Goal: Transaction & Acquisition: Purchase product/service

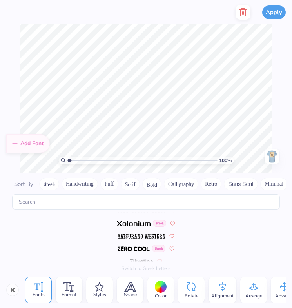
scroll to position [3865, 0]
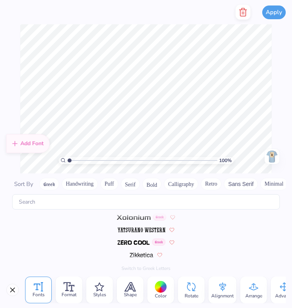
click at [139, 241] on img at bounding box center [134, 242] width 32 height 5
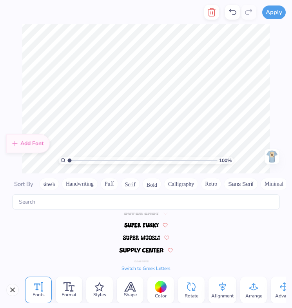
scroll to position [3443, 0]
click at [145, 248] on img at bounding box center [141, 250] width 45 height 5
click at [143, 248] on img at bounding box center [141, 250] width 32 height 5
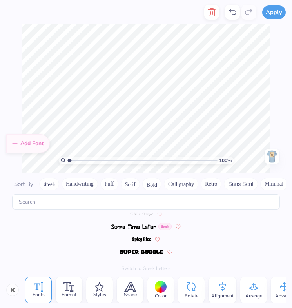
scroll to position [3368, 0]
click at [140, 237] on img at bounding box center [141, 237] width 19 height 5
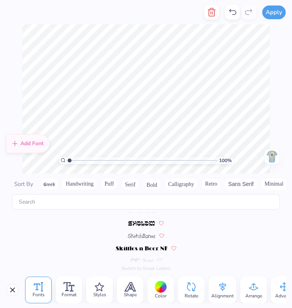
scroll to position [3318, 0]
click at [145, 250] on img at bounding box center [141, 250] width 51 height 5
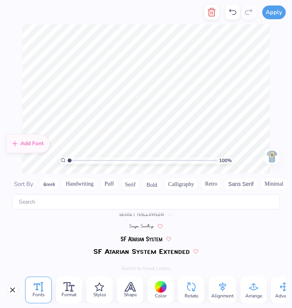
scroll to position [3255, 0]
click at [155, 252] on img at bounding box center [141, 250] width 95 height 5
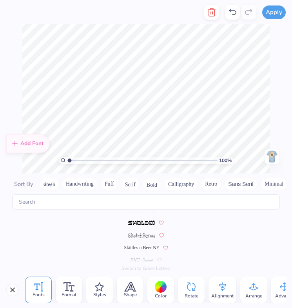
scroll to position [3318, 0]
click at [155, 249] on span "Skittles n Beer NF" at bounding box center [141, 249] width 35 height 7
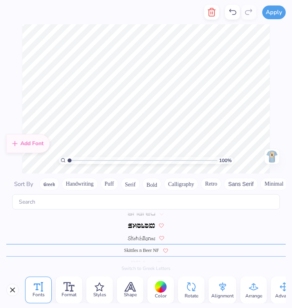
scroll to position [3330, 0]
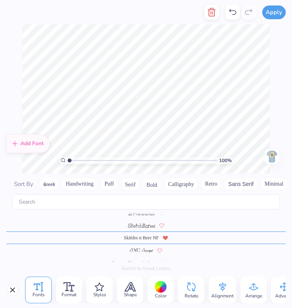
click at [168, 237] on icon at bounding box center [165, 237] width 5 height 4
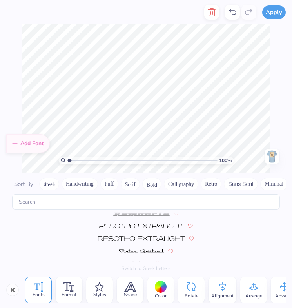
scroll to position [3104, 0]
click at [212, 186] on button "Retro" at bounding box center [211, 183] width 21 height 13
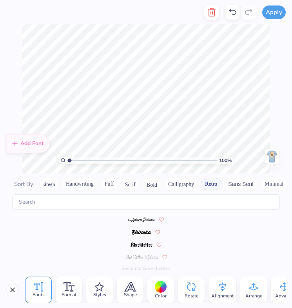
scroll to position [0, 0]
click at [178, 183] on button "Calligraphy" at bounding box center [181, 183] width 34 height 13
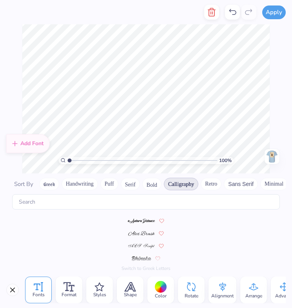
click at [155, 184] on button "Bold" at bounding box center [151, 183] width 19 height 13
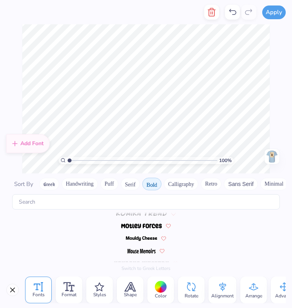
scroll to position [572, 0]
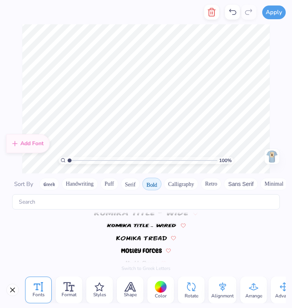
click at [132, 183] on button "Serif" at bounding box center [130, 183] width 19 height 13
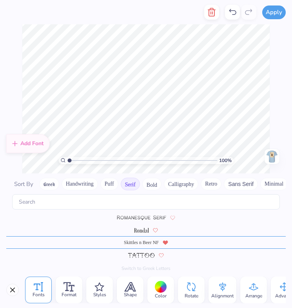
scroll to position [823, 0]
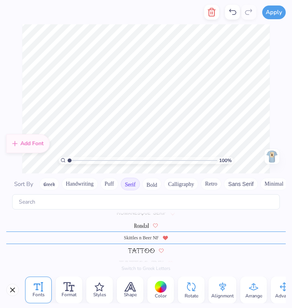
click at [112, 184] on button "Puff" at bounding box center [109, 183] width 18 height 13
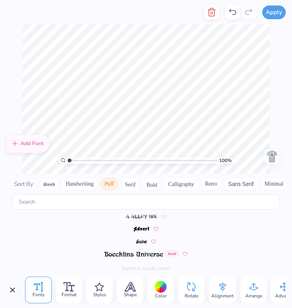
scroll to position [0, 0]
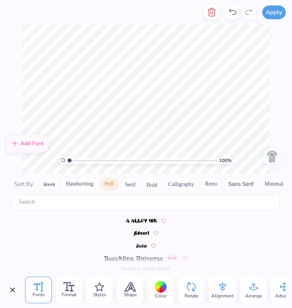
click at [83, 184] on button "Handwriting" at bounding box center [80, 183] width 36 height 13
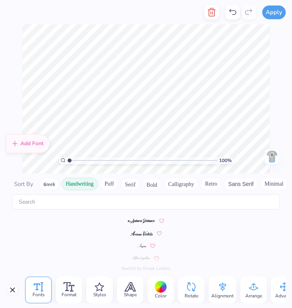
click at [53, 183] on button "Greek" at bounding box center [49, 183] width 20 height 13
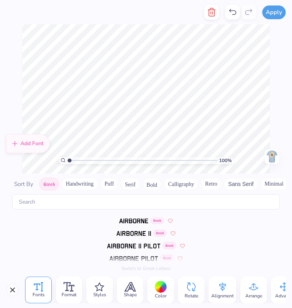
click at [132, 219] on img at bounding box center [133, 220] width 29 height 5
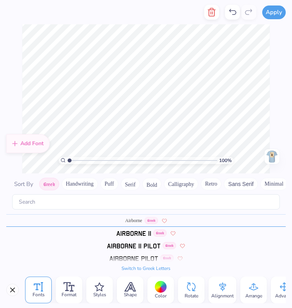
click at [109, 183] on button "Puff" at bounding box center [109, 183] width 18 height 13
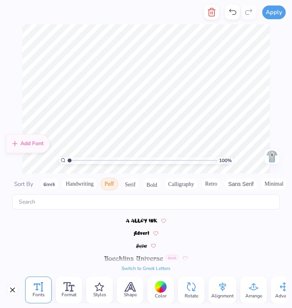
click at [130, 186] on button "Serif" at bounding box center [130, 183] width 19 height 13
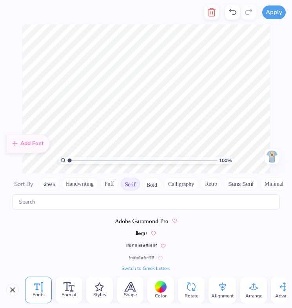
click at [149, 185] on button "Bold" at bounding box center [151, 183] width 19 height 13
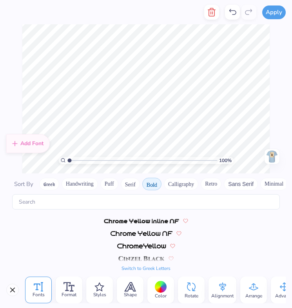
click at [53, 182] on button "Greek" at bounding box center [49, 183] width 20 height 13
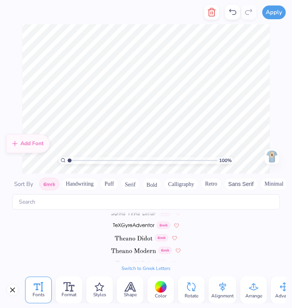
click at [153, 187] on button "Bold" at bounding box center [151, 183] width 19 height 13
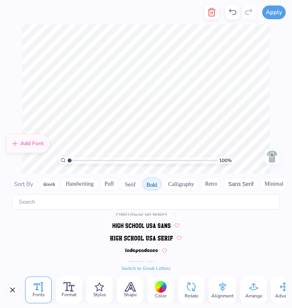
scroll to position [346, 0]
click at [207, 186] on button "Retro" at bounding box center [211, 183] width 21 height 13
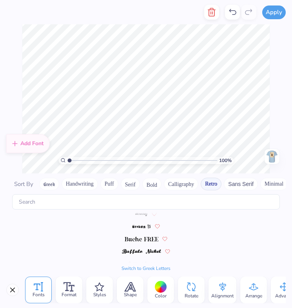
scroll to position [108, 0]
click at [141, 237] on img at bounding box center [142, 237] width 34 height 5
click at [152, 185] on button "Bold" at bounding box center [151, 183] width 19 height 13
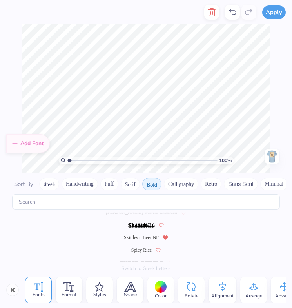
scroll to position [710, 0]
click at [143, 237] on span "Skittles n Beer NF" at bounding box center [141, 237] width 35 height 7
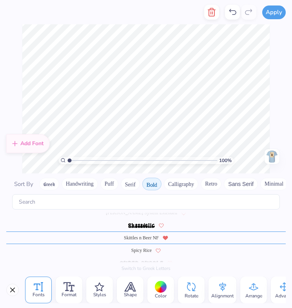
click at [271, 159] on img at bounding box center [272, 156] width 13 height 13
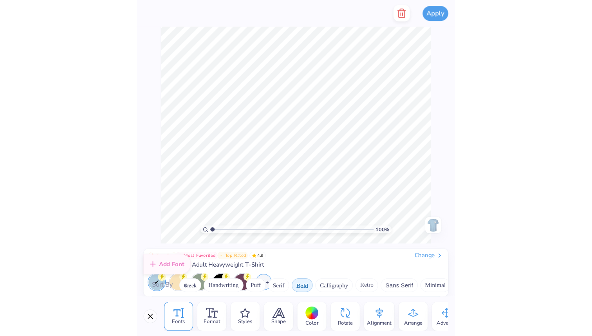
scroll to position [0, 0]
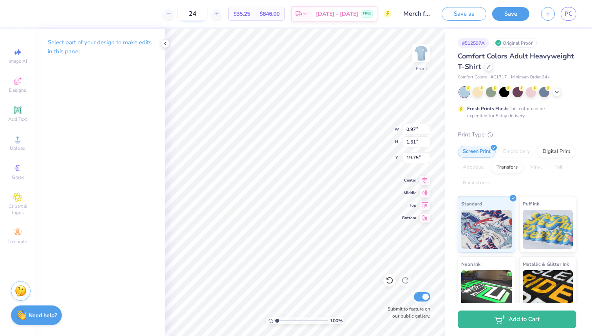
type input "19.84"
type input "11.96"
type input "17.42"
type input "5.04"
type input "0.97"
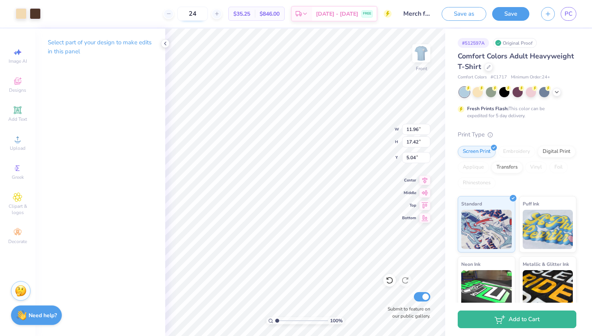
type input "1.51"
type input "19.52"
type input "0.57"
type input "0.62"
type input "18.18"
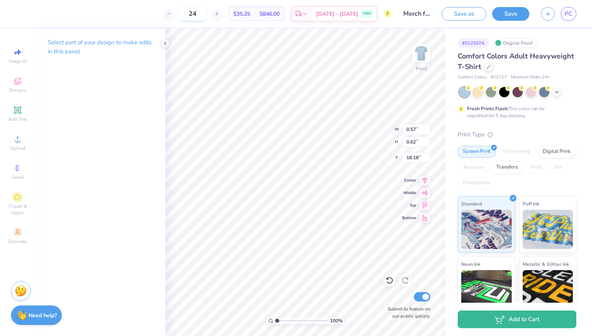
type input "0.54"
type input "0.55"
type input "18.25"
type input "0.65"
type input "0.58"
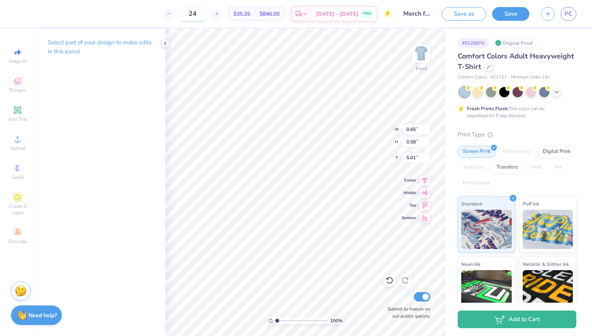
type input "18.25"
type input "0.54"
type input "0.55"
type input "18.28"
type input "0.57"
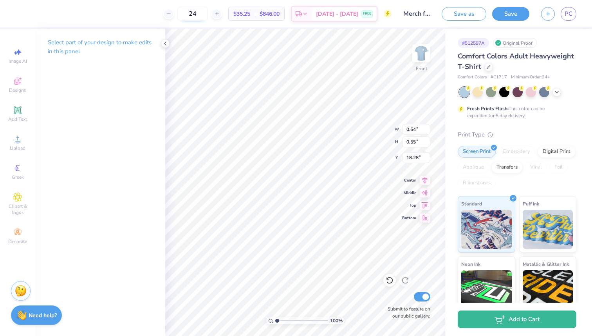
type input "0.62"
type input "18.25"
type input "0.54"
type input "0.55"
type input "18.28"
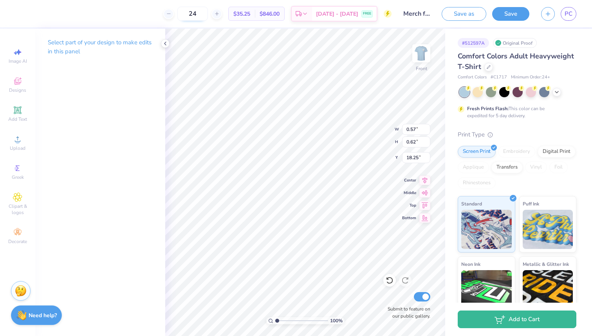
type input "0.65"
type input "0.58"
type input "11.96"
type input "17.42"
type input "5.04"
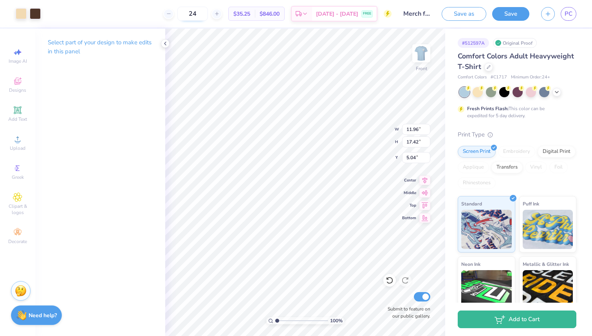
type input "0.54"
type input "0.55"
type input "18.28"
type input "0.57"
type input "0.62"
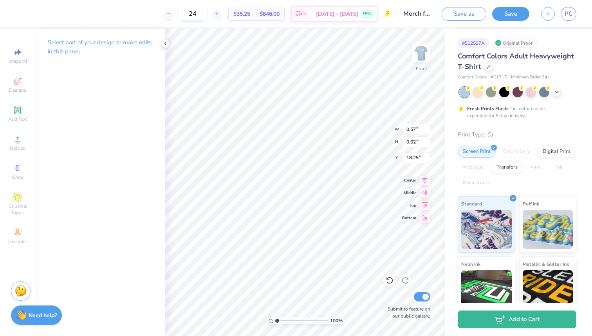
type input "18.21"
type input "0.65"
type input "0.58"
type input "18.25"
click at [250, 13] on span "$35.25" at bounding box center [241, 14] width 17 height 8
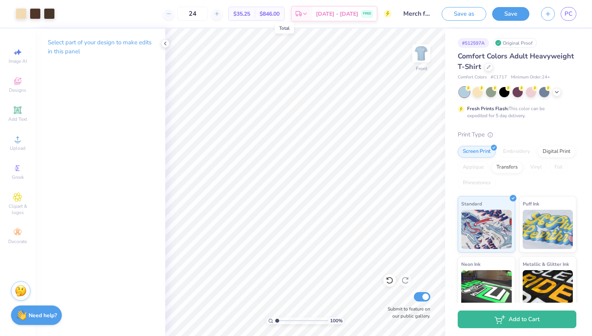
click at [279, 15] on span "$846.00" at bounding box center [270, 14] width 20 height 8
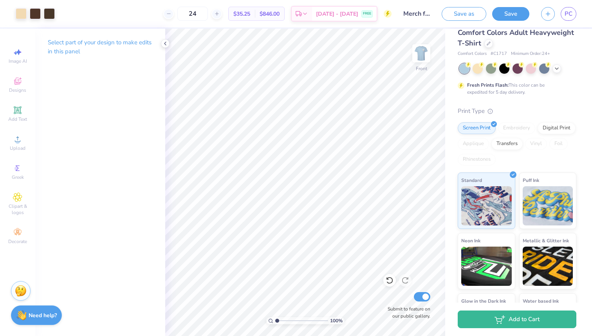
scroll to position [23, 0]
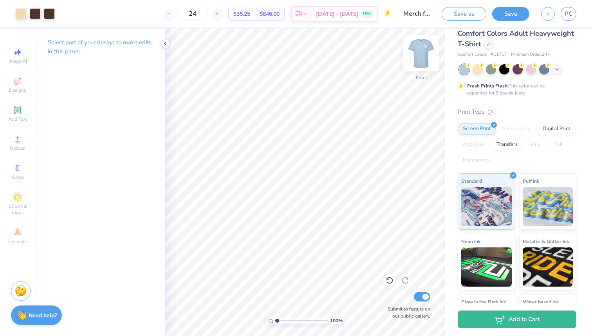
click at [291, 53] on img at bounding box center [421, 53] width 31 height 31
